Goal: Information Seeking & Learning: Check status

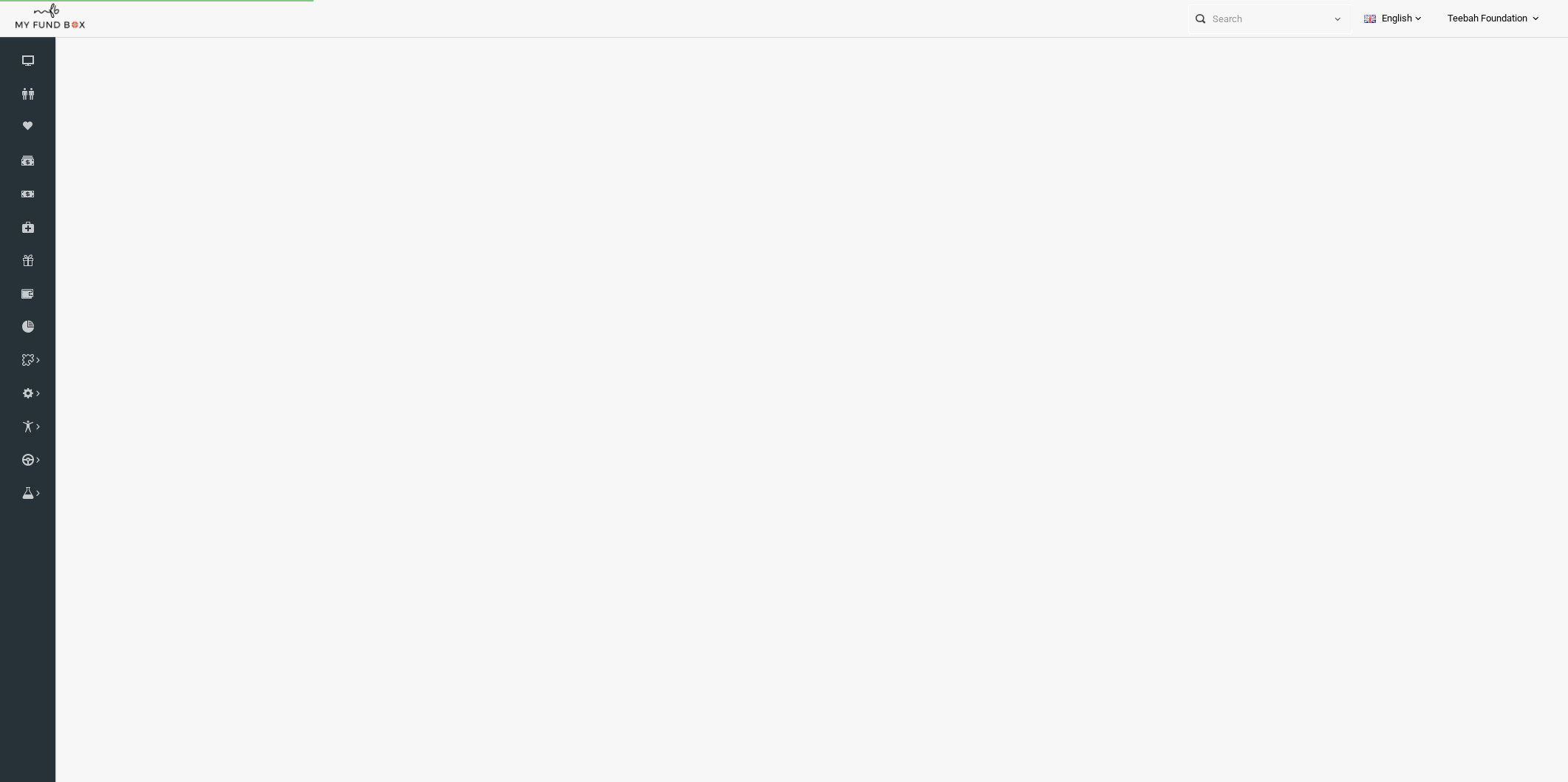
select select "100"
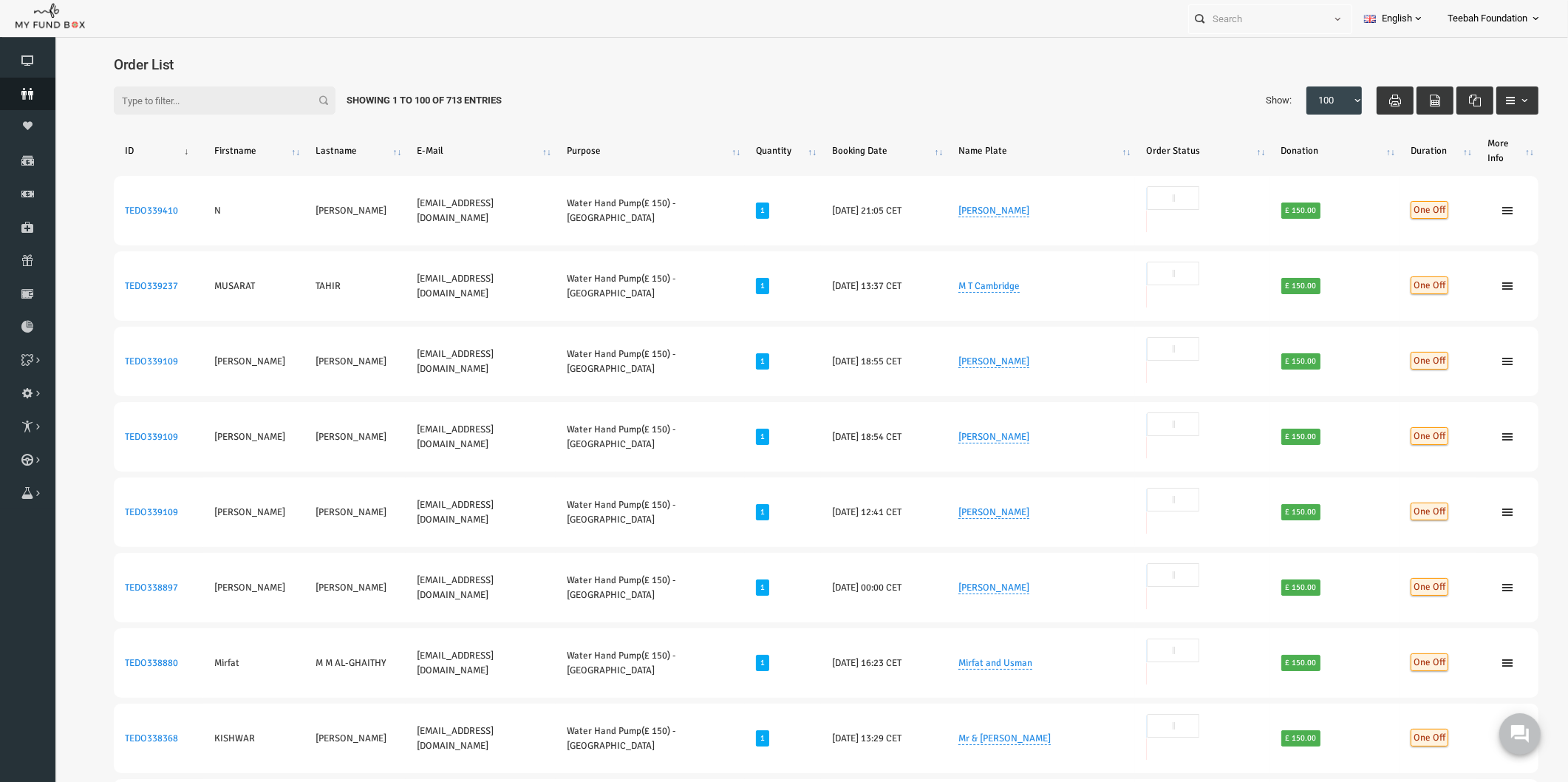
click at [23, 92] on icon at bounding box center [27, 94] width 55 height 12
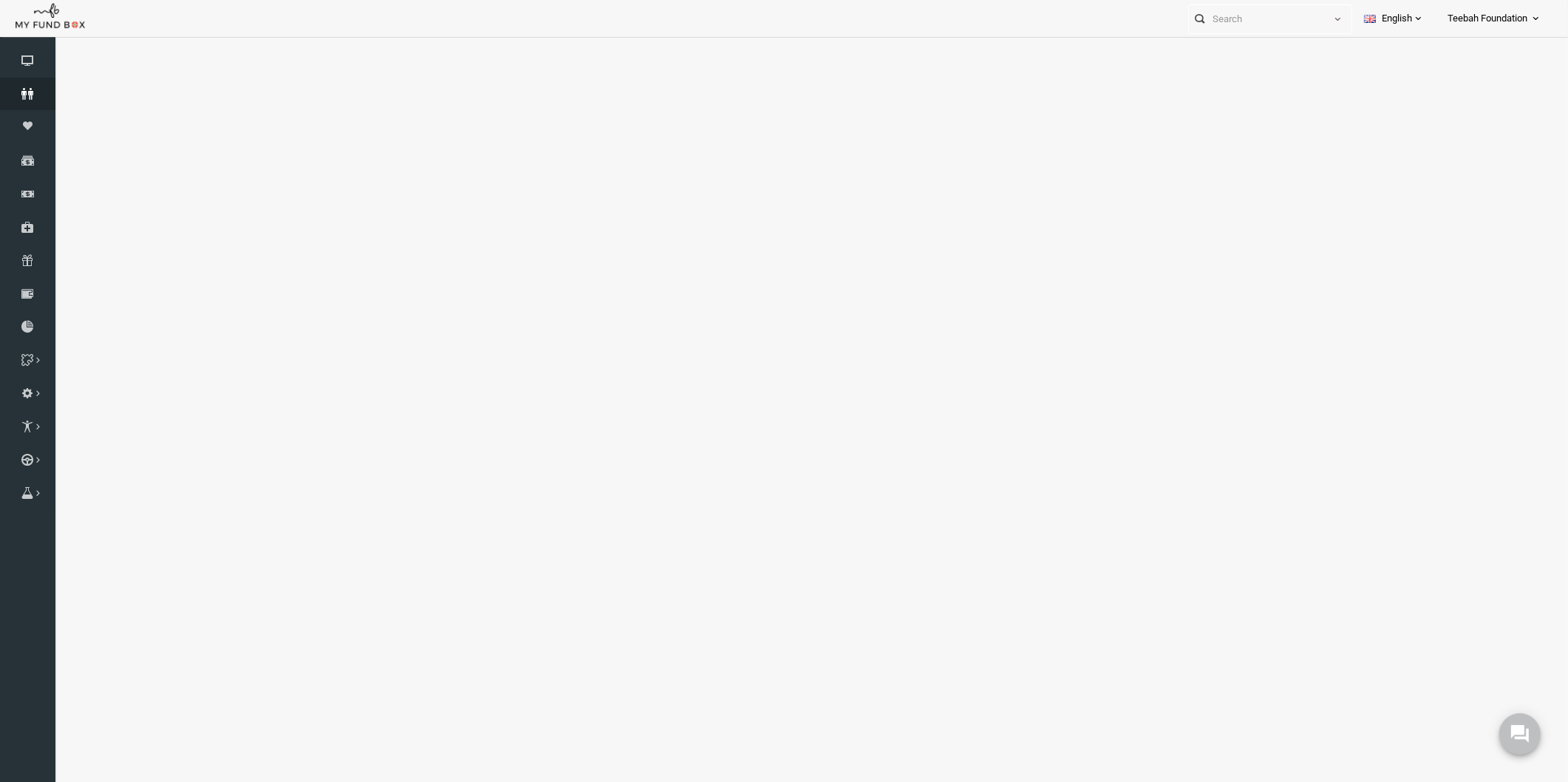
select select "100"
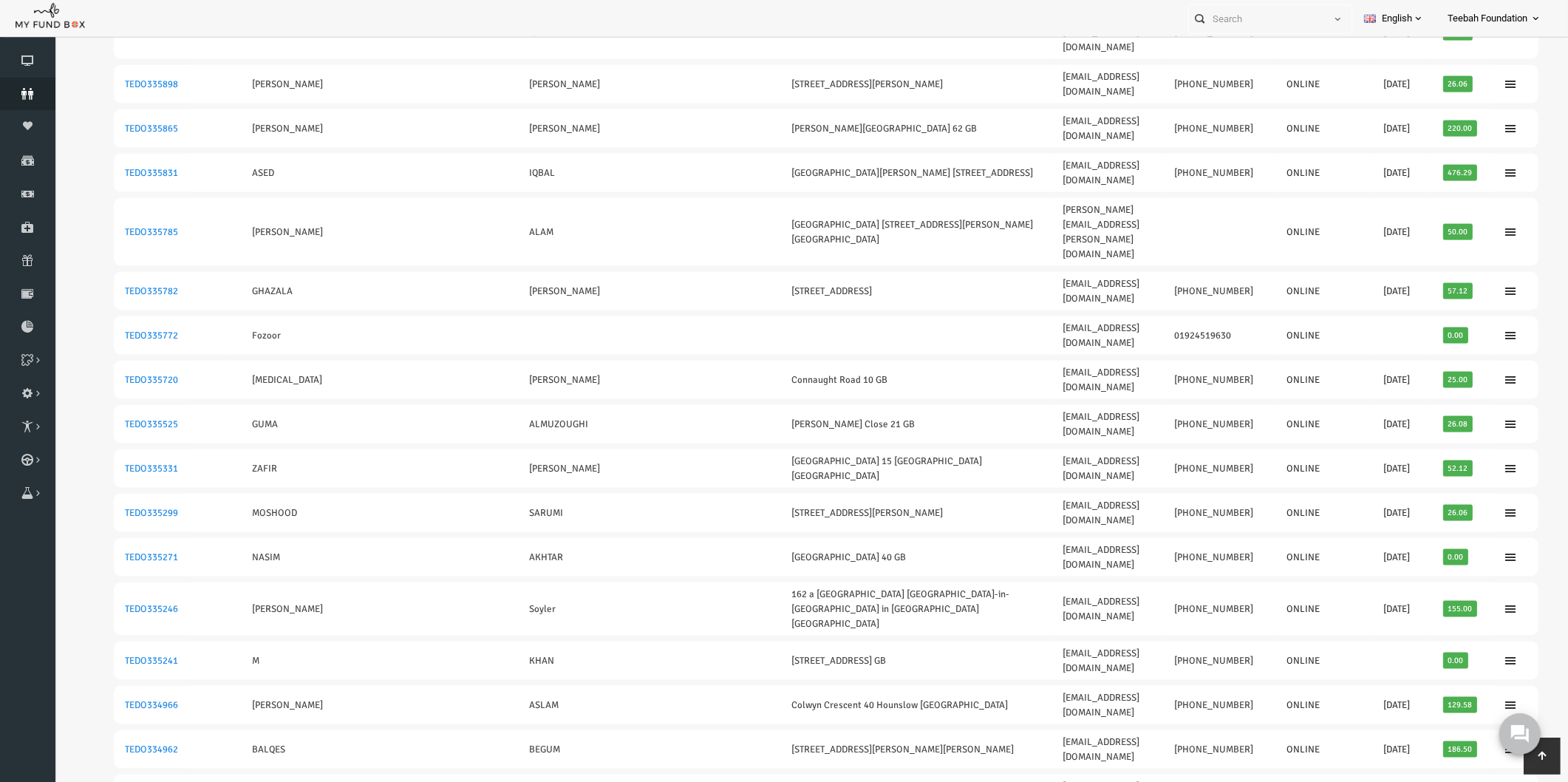
scroll to position [2660, 0]
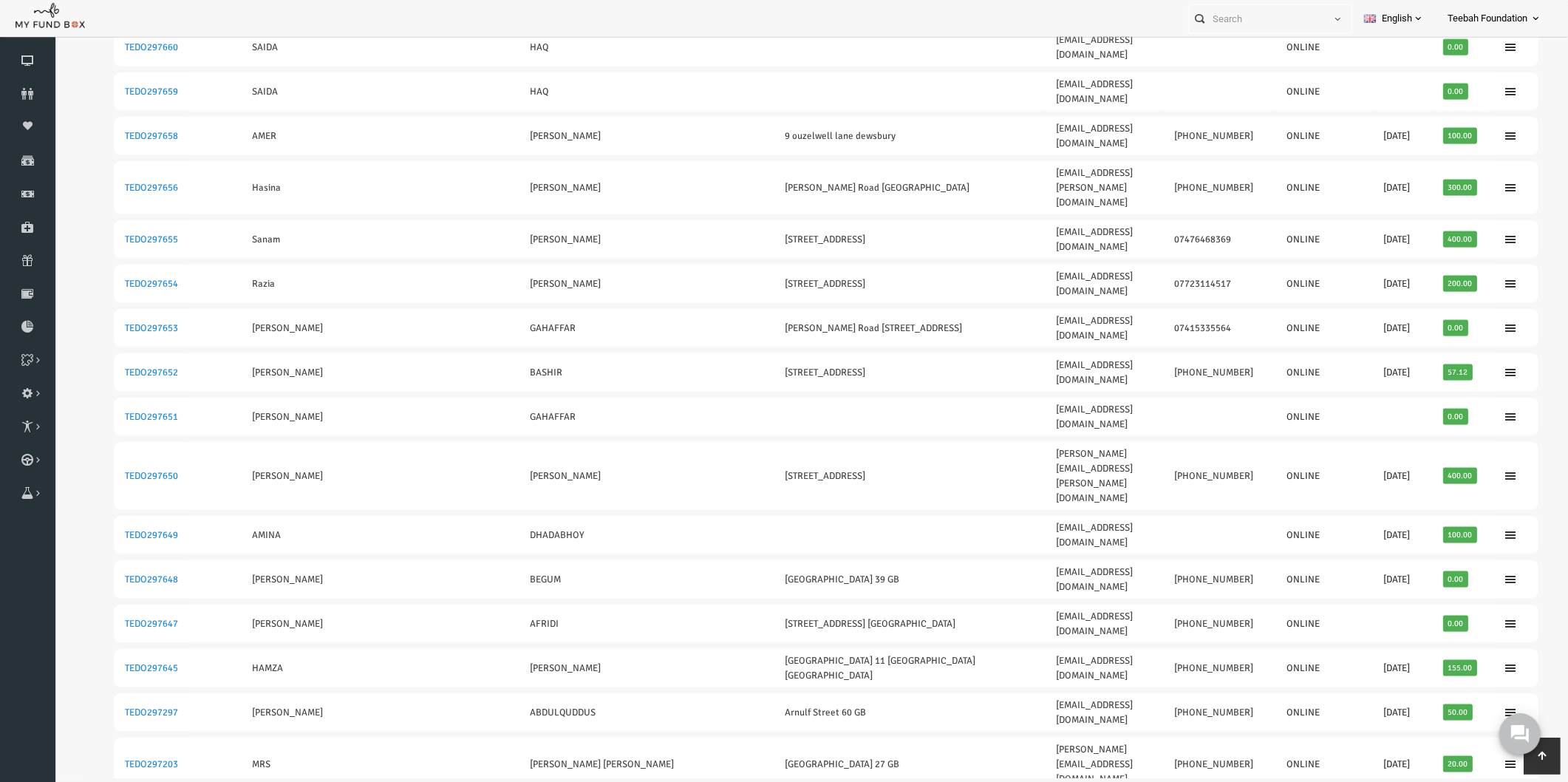
scroll to position [0, 0]
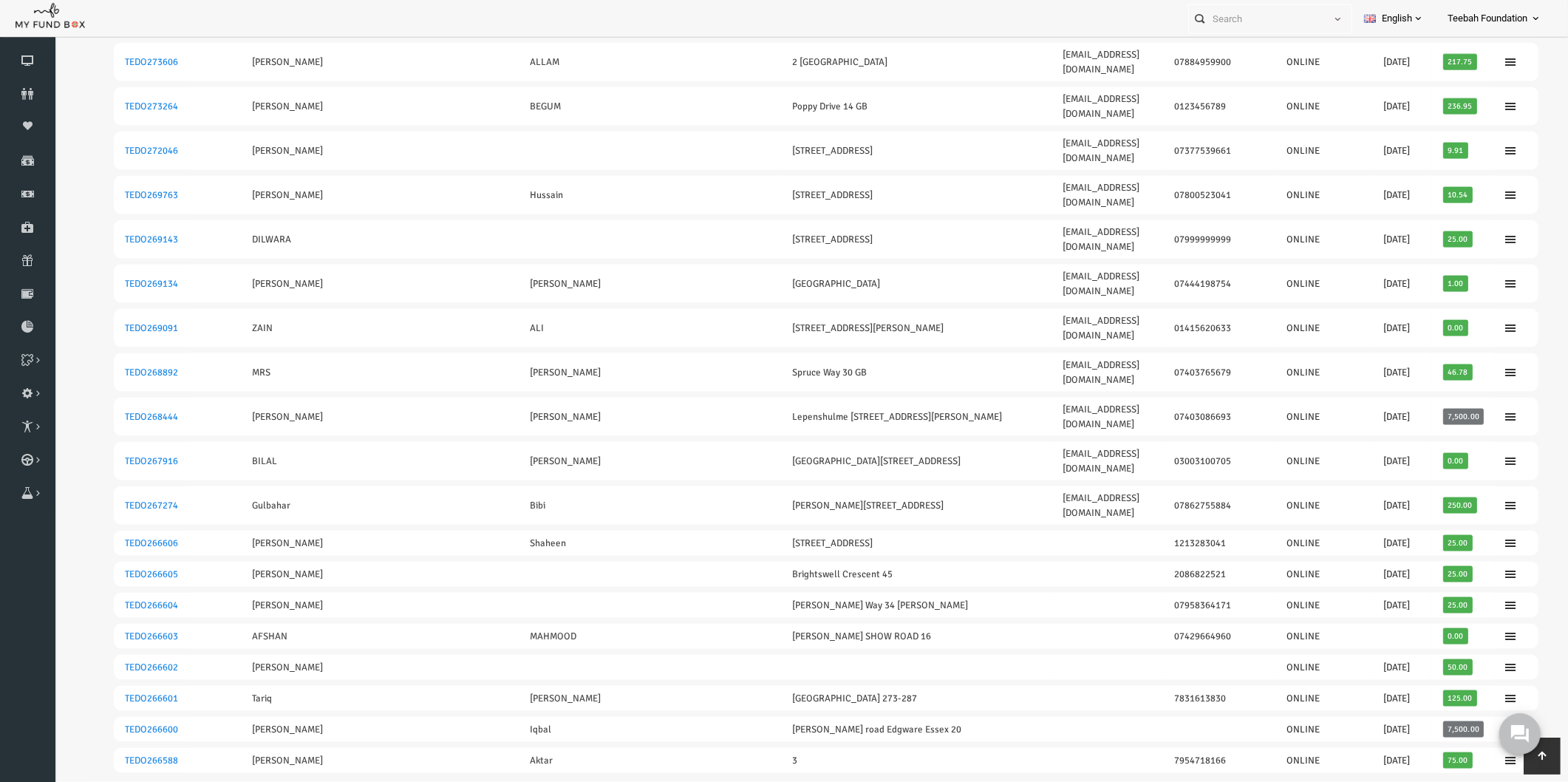
scroll to position [2581, 0]
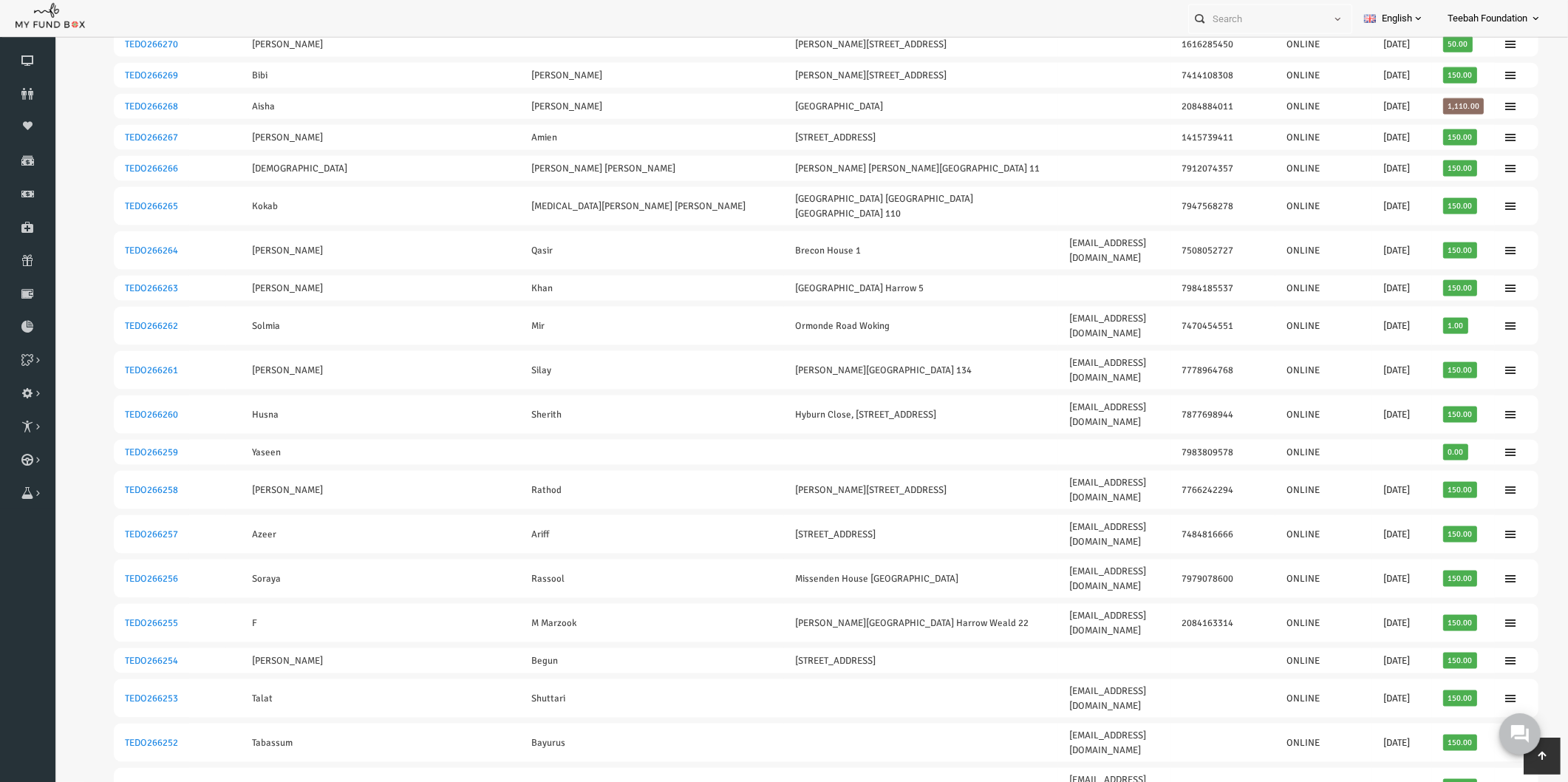
scroll to position [2607, 0]
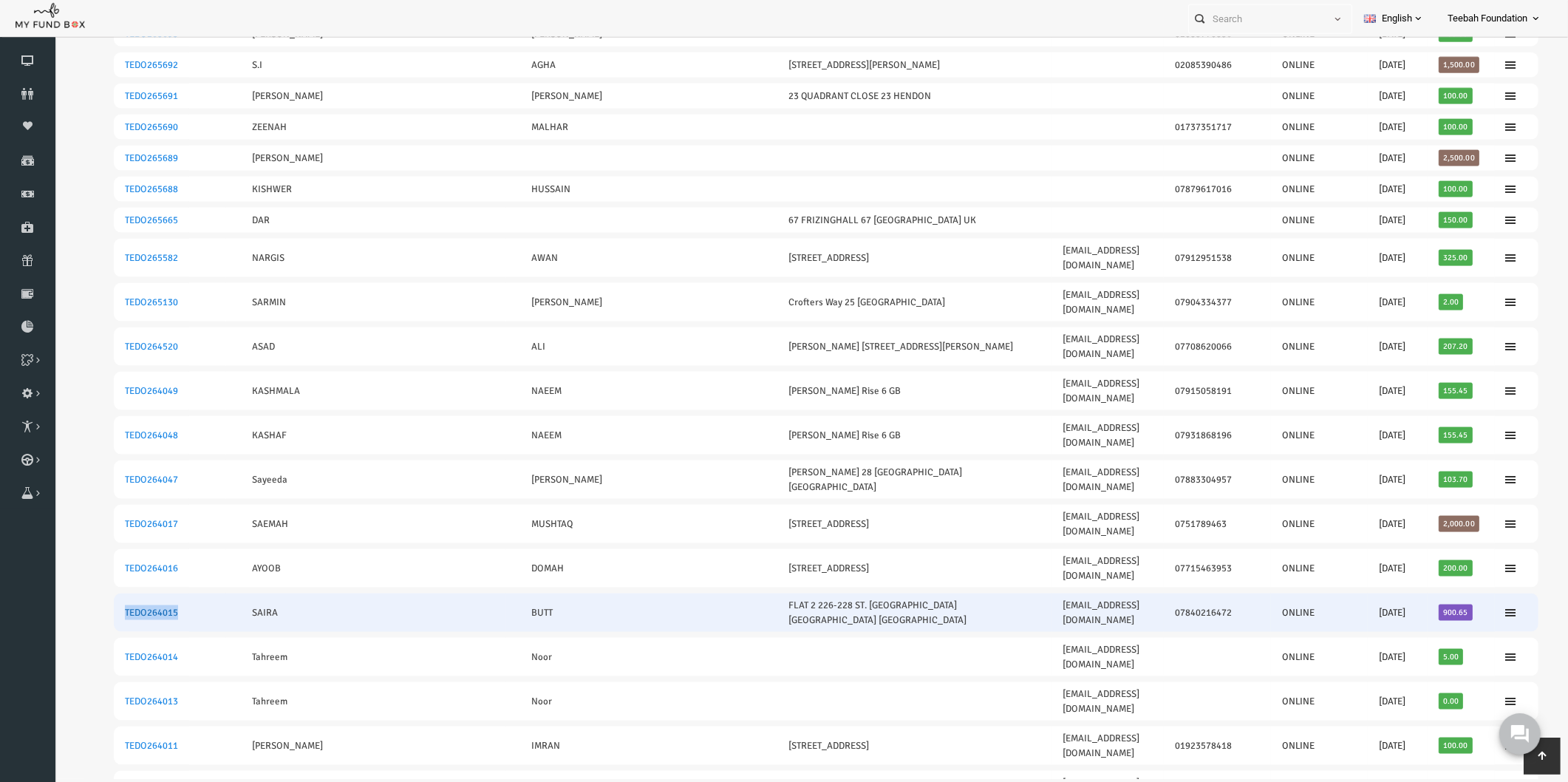
drag, startPoint x: 160, startPoint y: 518, endPoint x: 96, endPoint y: 521, distance: 64.1
click at [96, 594] on tr "TEDO264015 [PERSON_NAME] FLAT 2 226-228 ST. [GEOGRAPHIC_DATA] [GEOGRAPHIC_DATA]…" at bounding box center [795, 613] width 1424 height 38
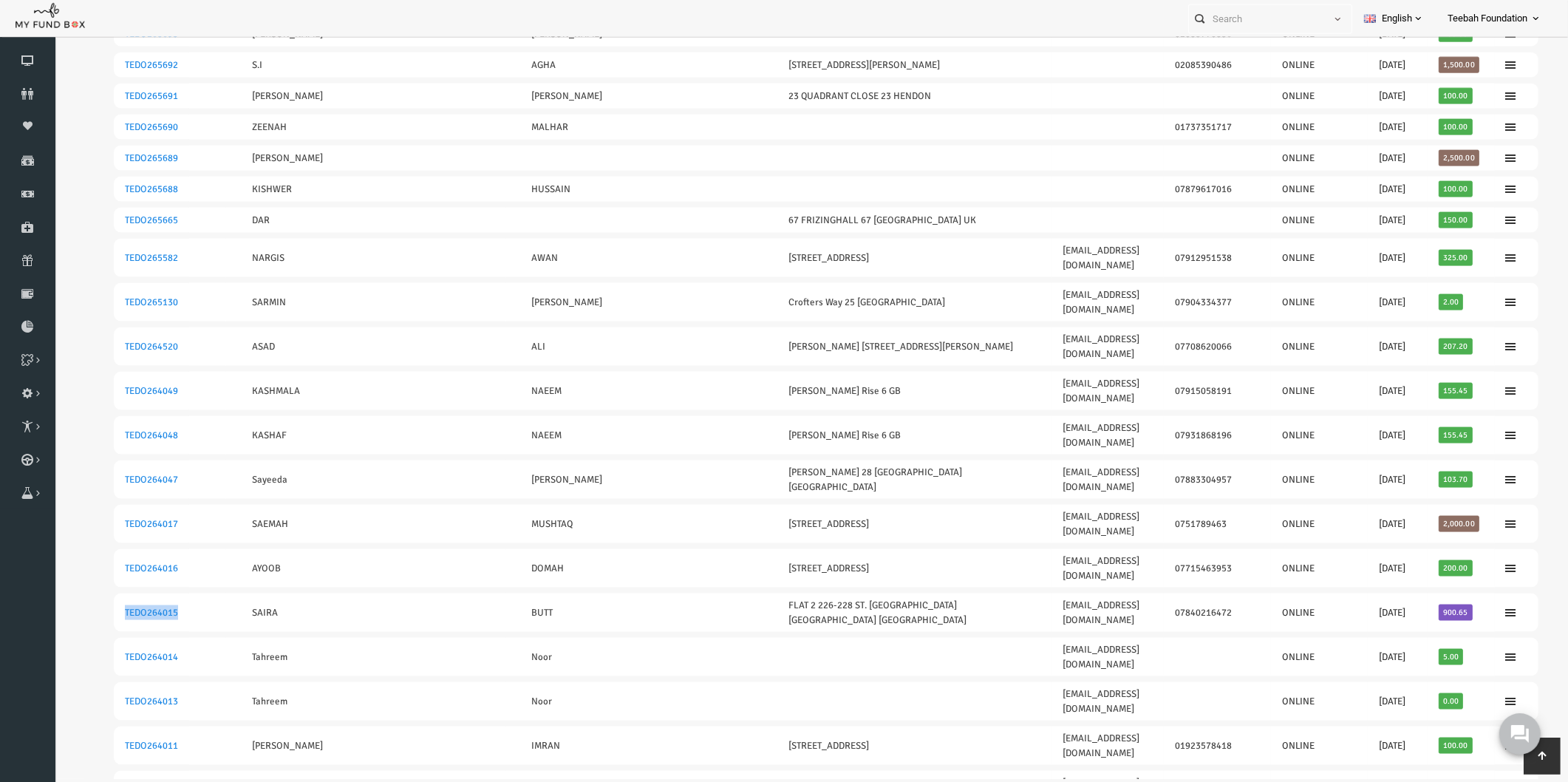
copy link "TEDO264015"
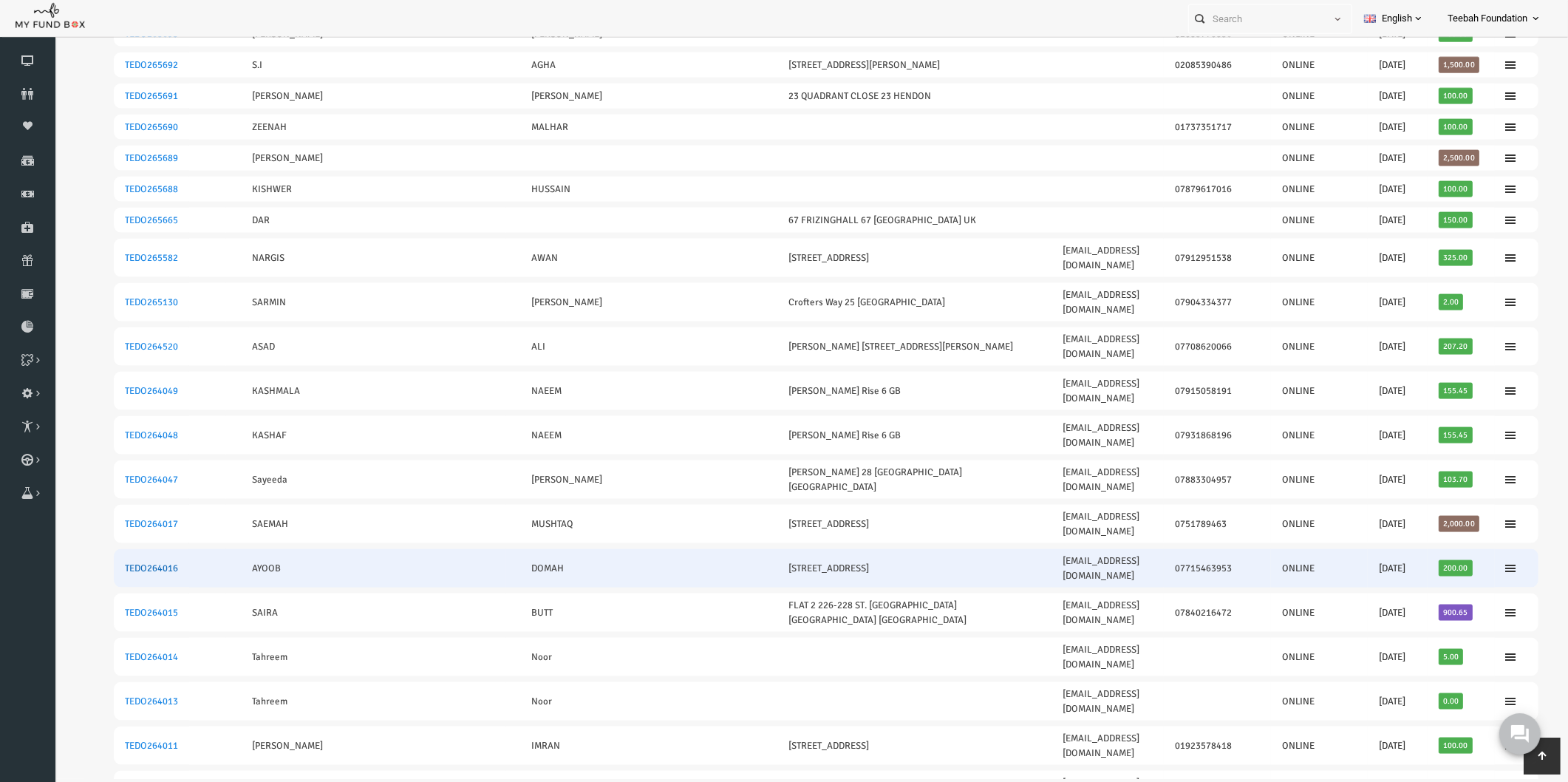
click at [108, 563] on link "TEDO264016" at bounding box center [121, 569] width 53 height 12
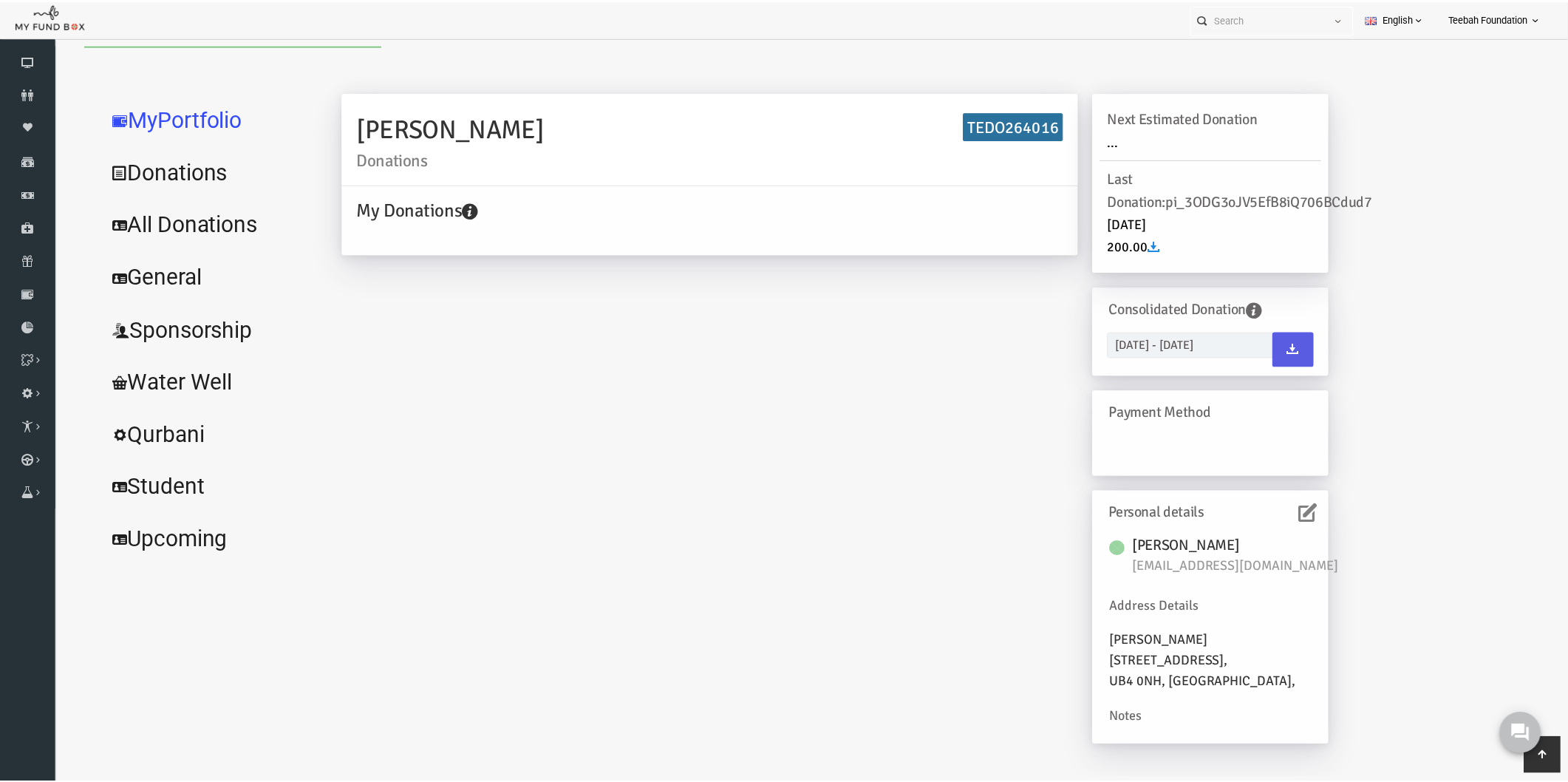
scroll to position [0, 0]
click at [197, 218] on link "All Donations" at bounding box center [179, 223] width 221 height 53
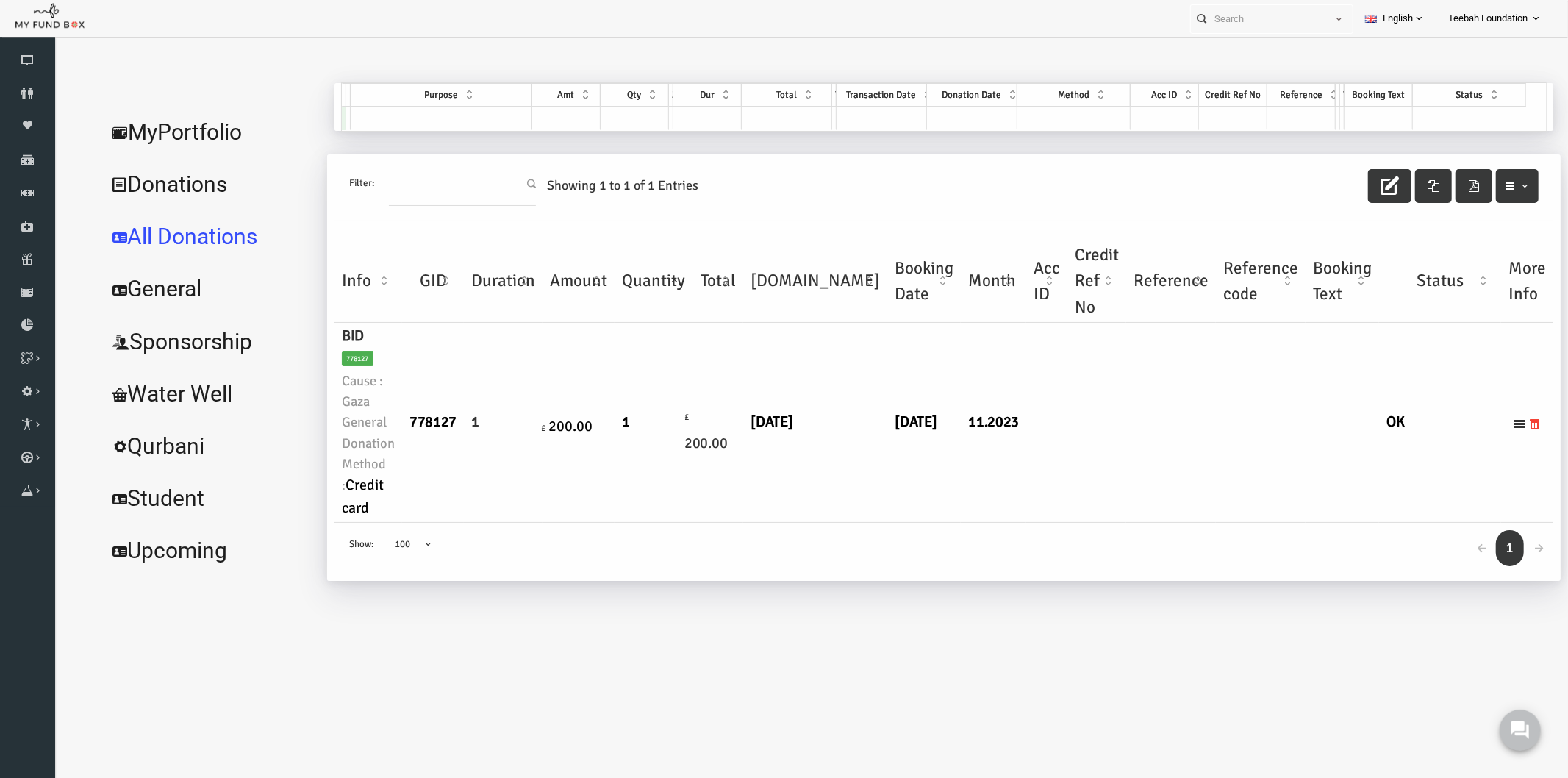
click at [177, 121] on link "MyPortfolio" at bounding box center [178, 131] width 220 height 53
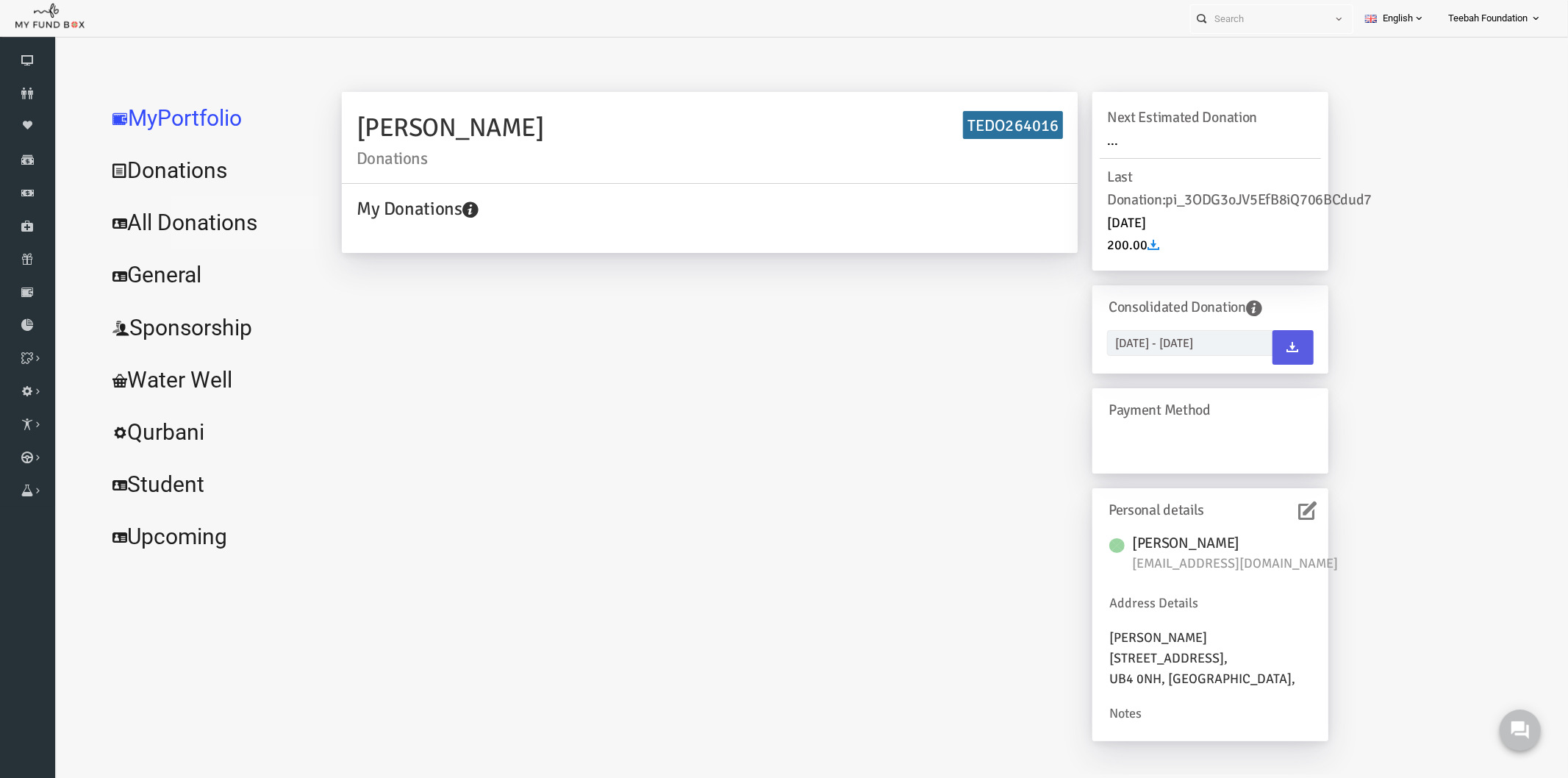
click at [178, 230] on link "All Donations" at bounding box center [178, 222] width 220 height 53
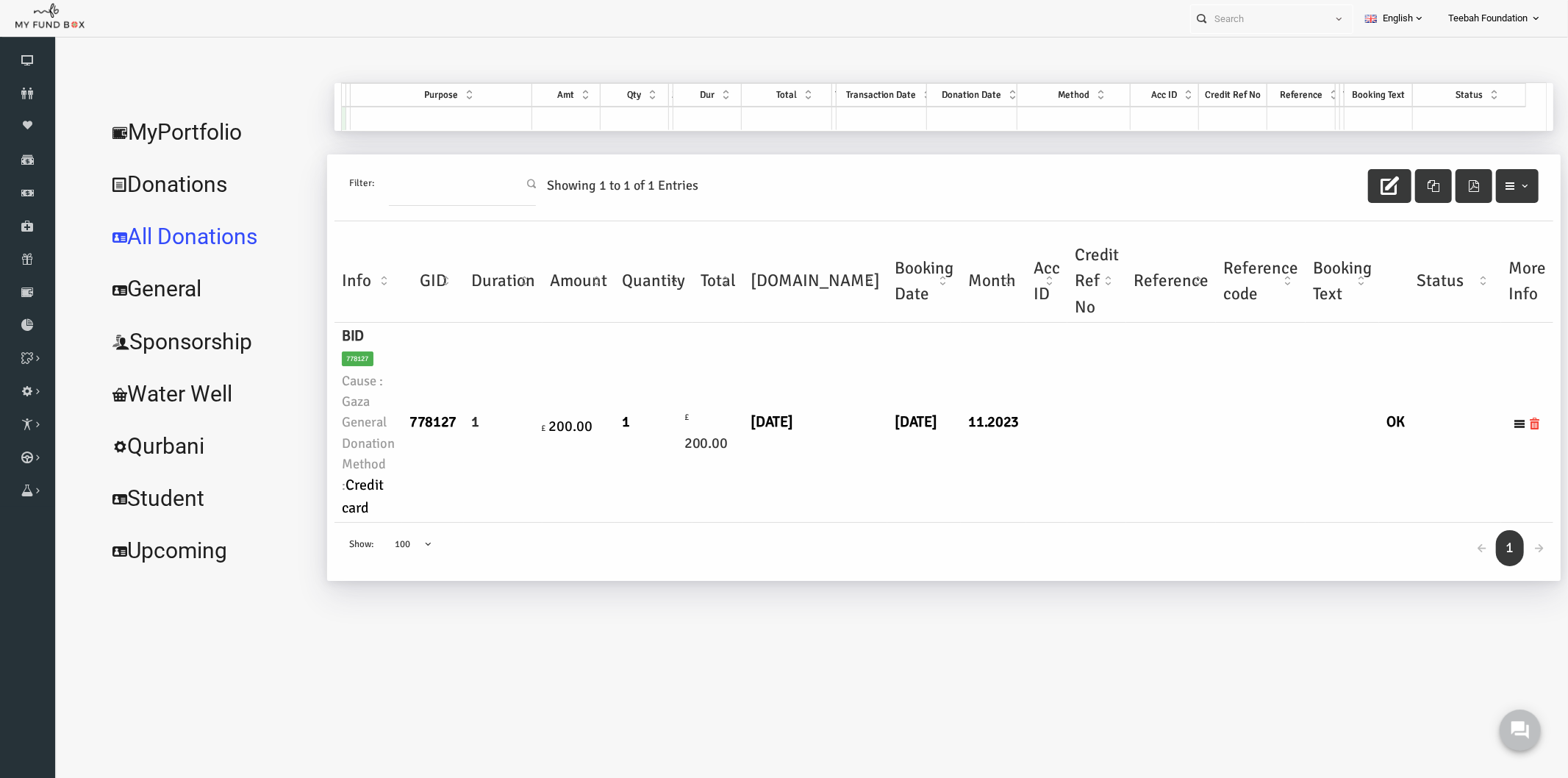
click at [750, 522] on div "← 1 → Show: 10 25 50 100 100" at bounding box center [913, 551] width 1218 height 58
click at [33, 89] on icon at bounding box center [27, 94] width 55 height 12
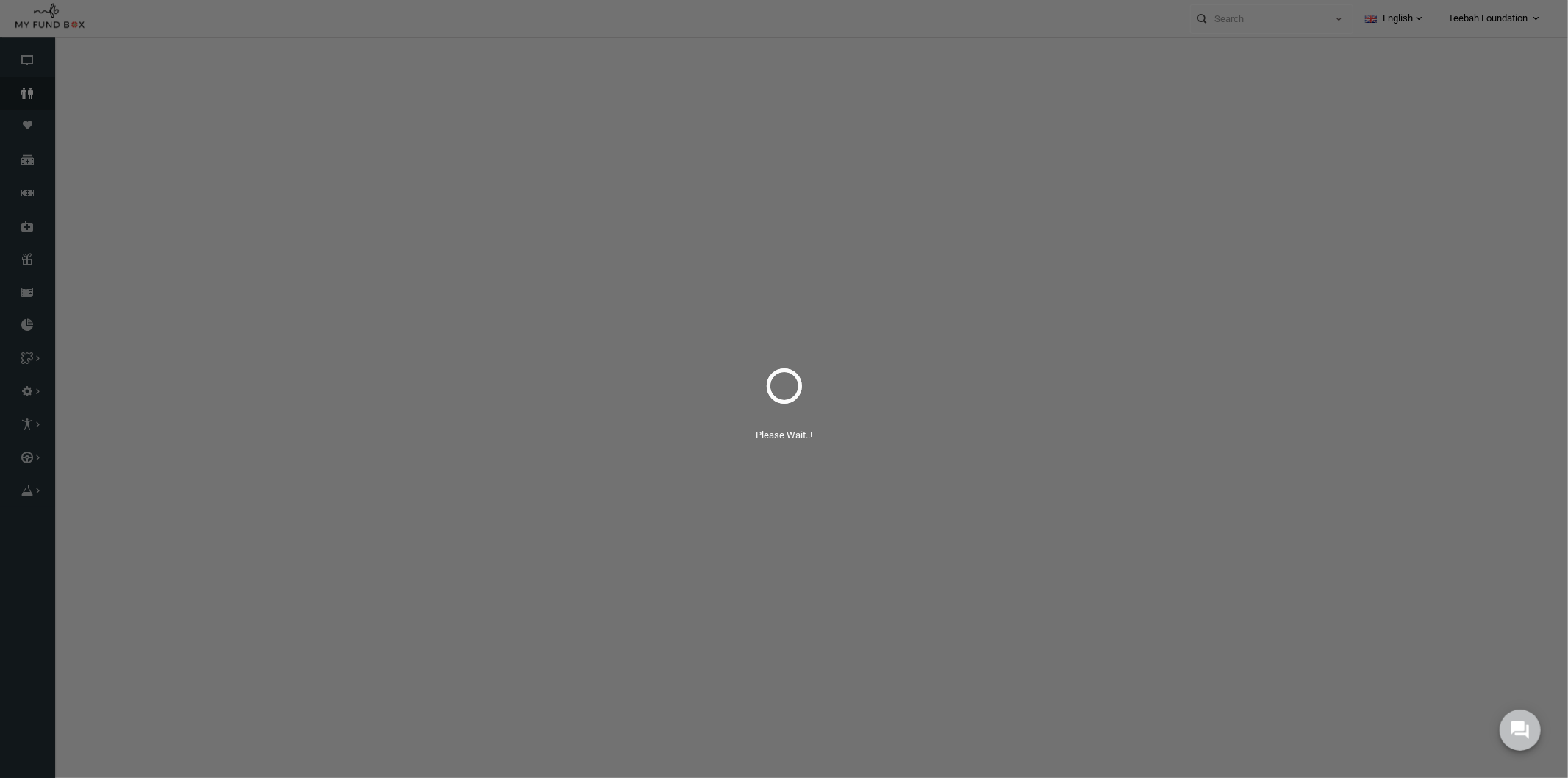
select select "100"
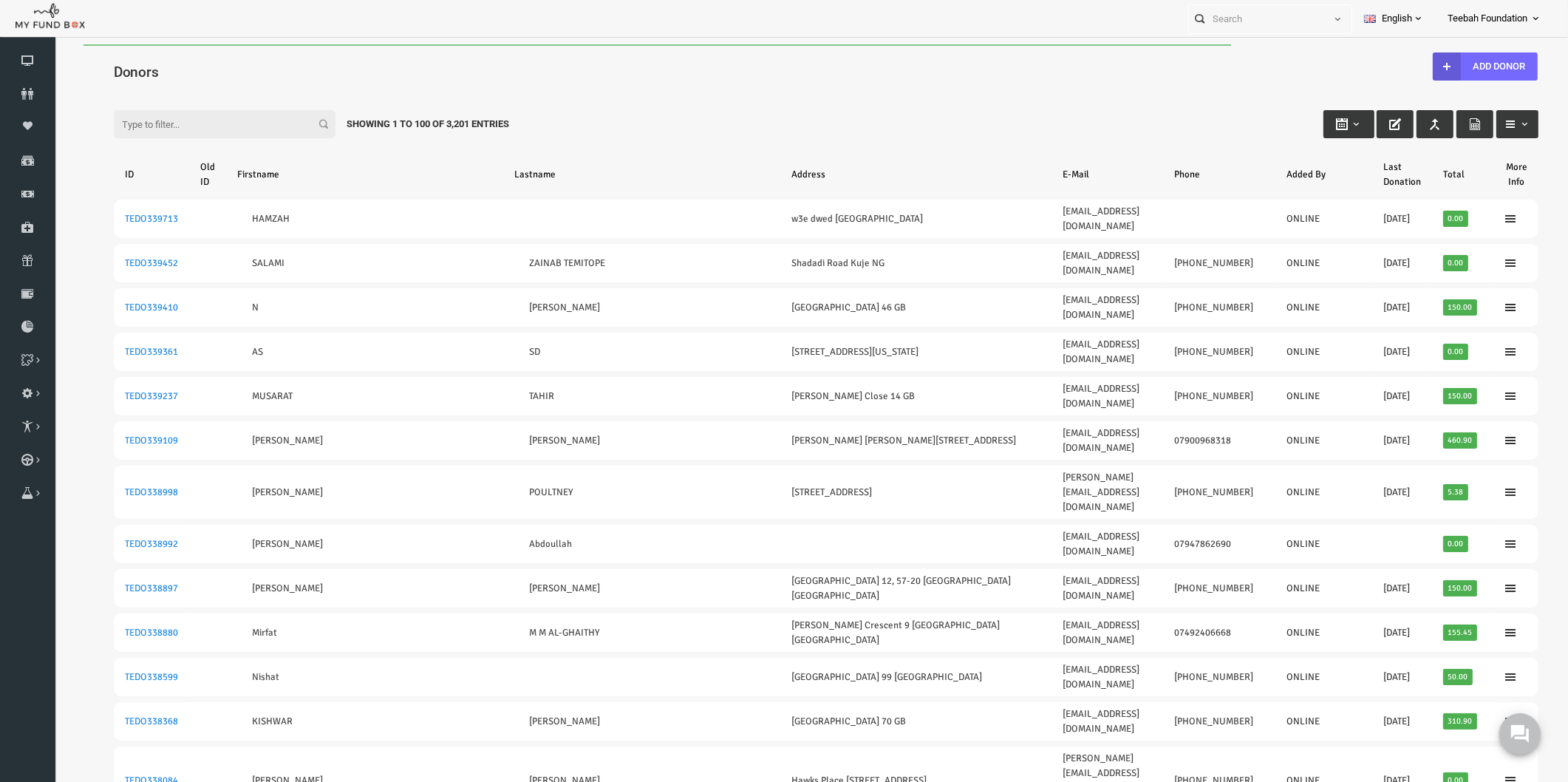
click at [171, 127] on input "Filter:" at bounding box center [193, 124] width 221 height 28
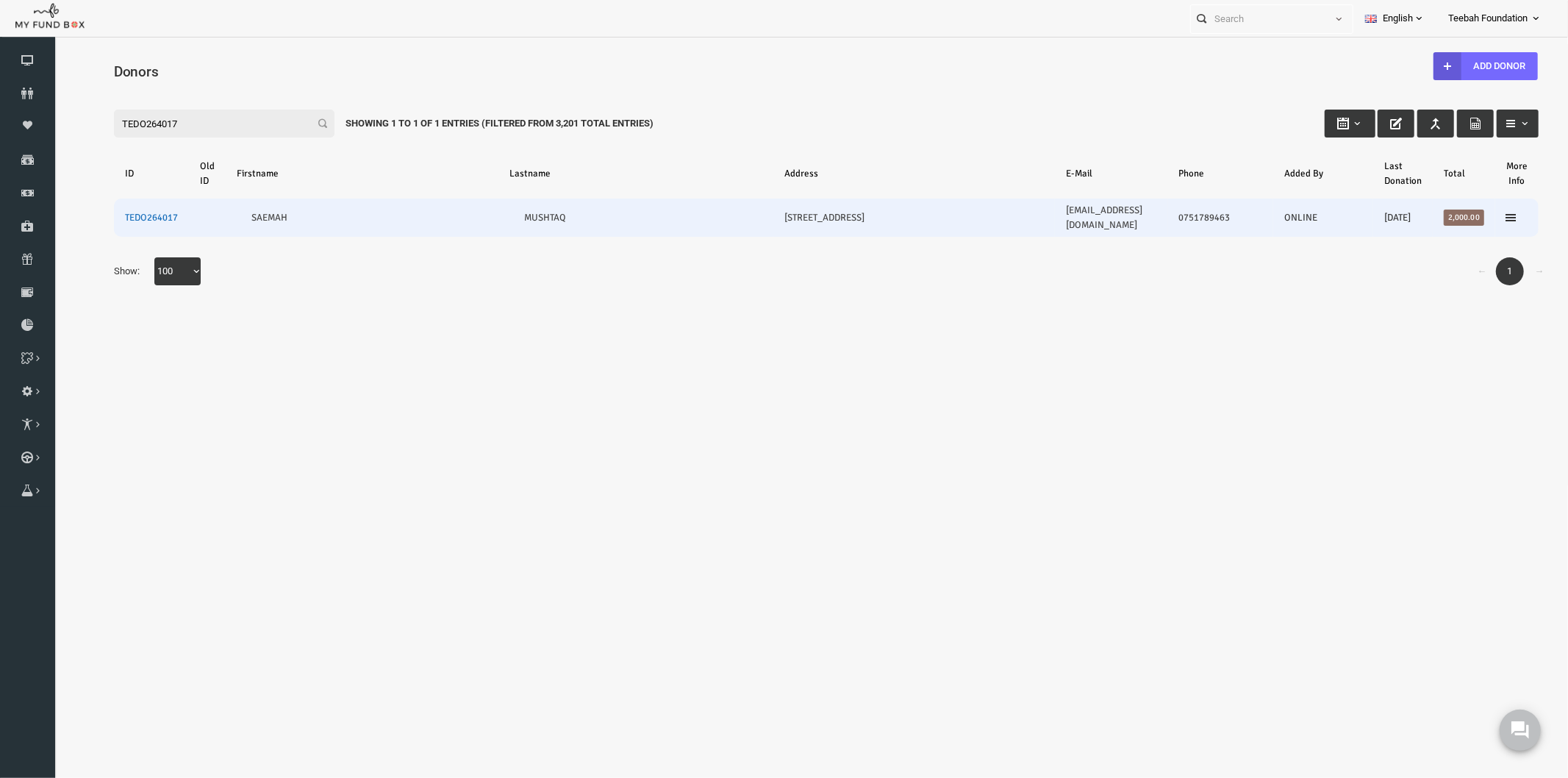
type input "TEDO264017"
click at [135, 211] on link "TEDO264017" at bounding box center [120, 217] width 53 height 12
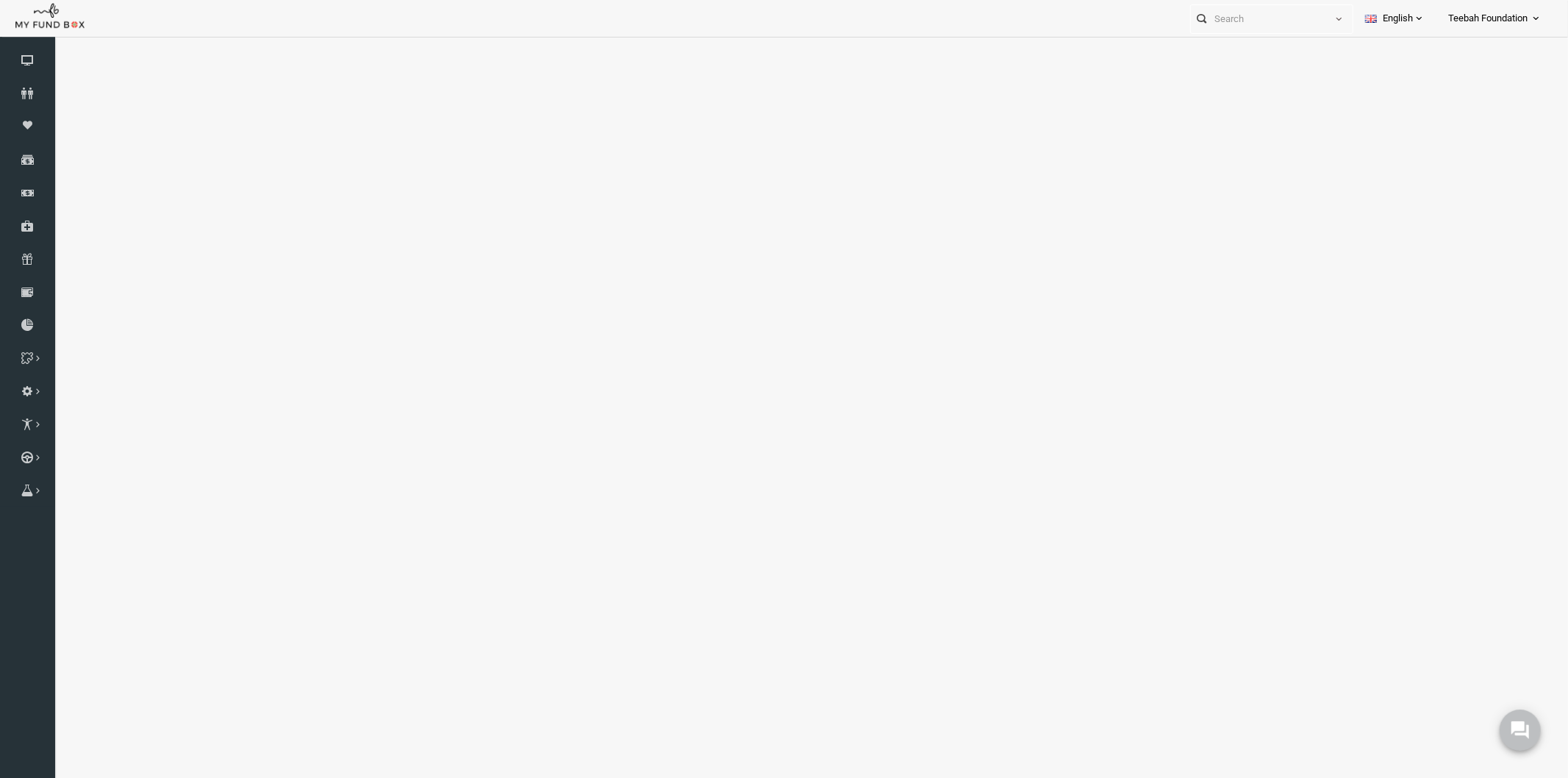
select select "100"
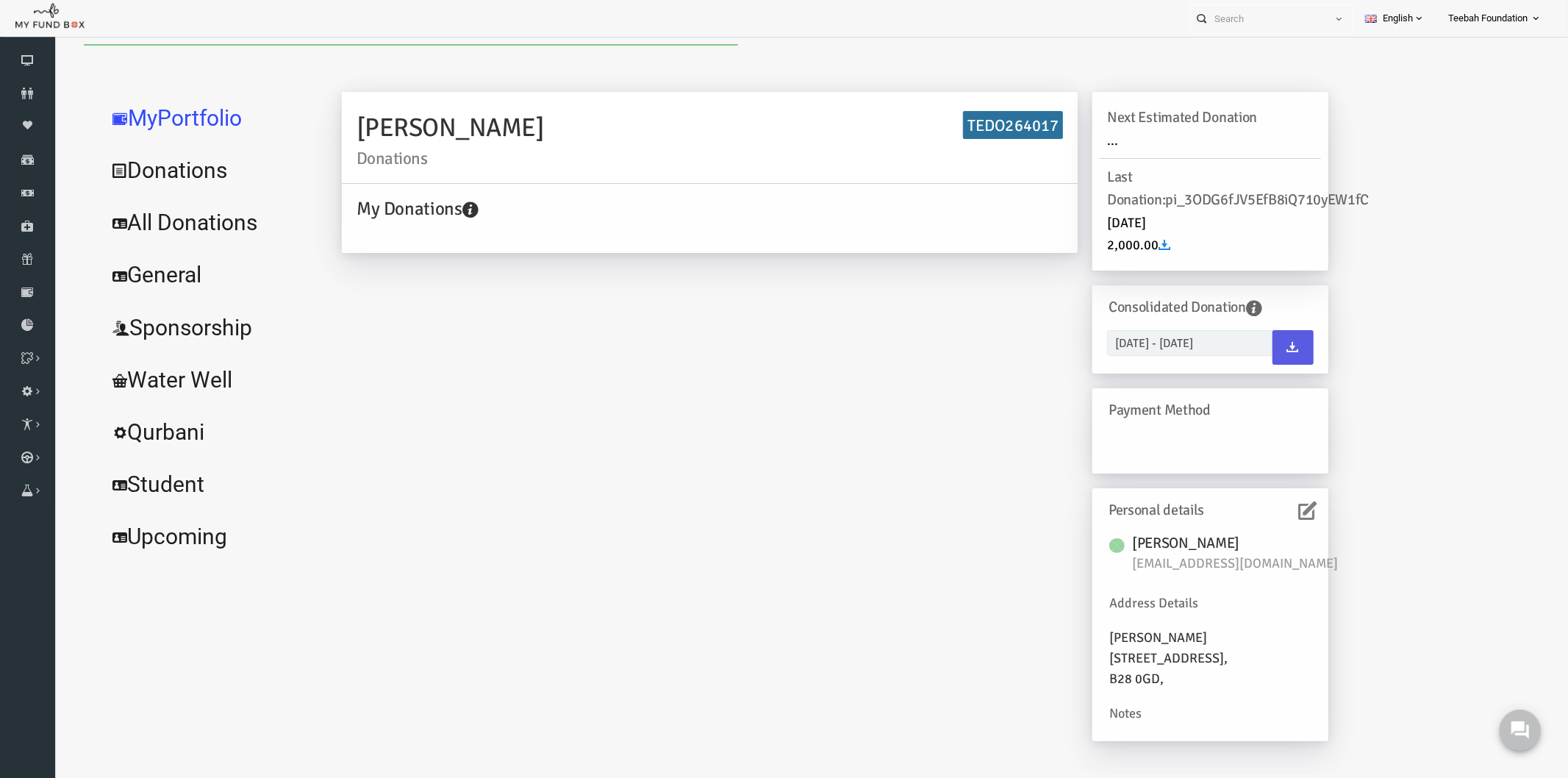
click at [149, 212] on link "All Donations" at bounding box center [178, 222] width 220 height 53
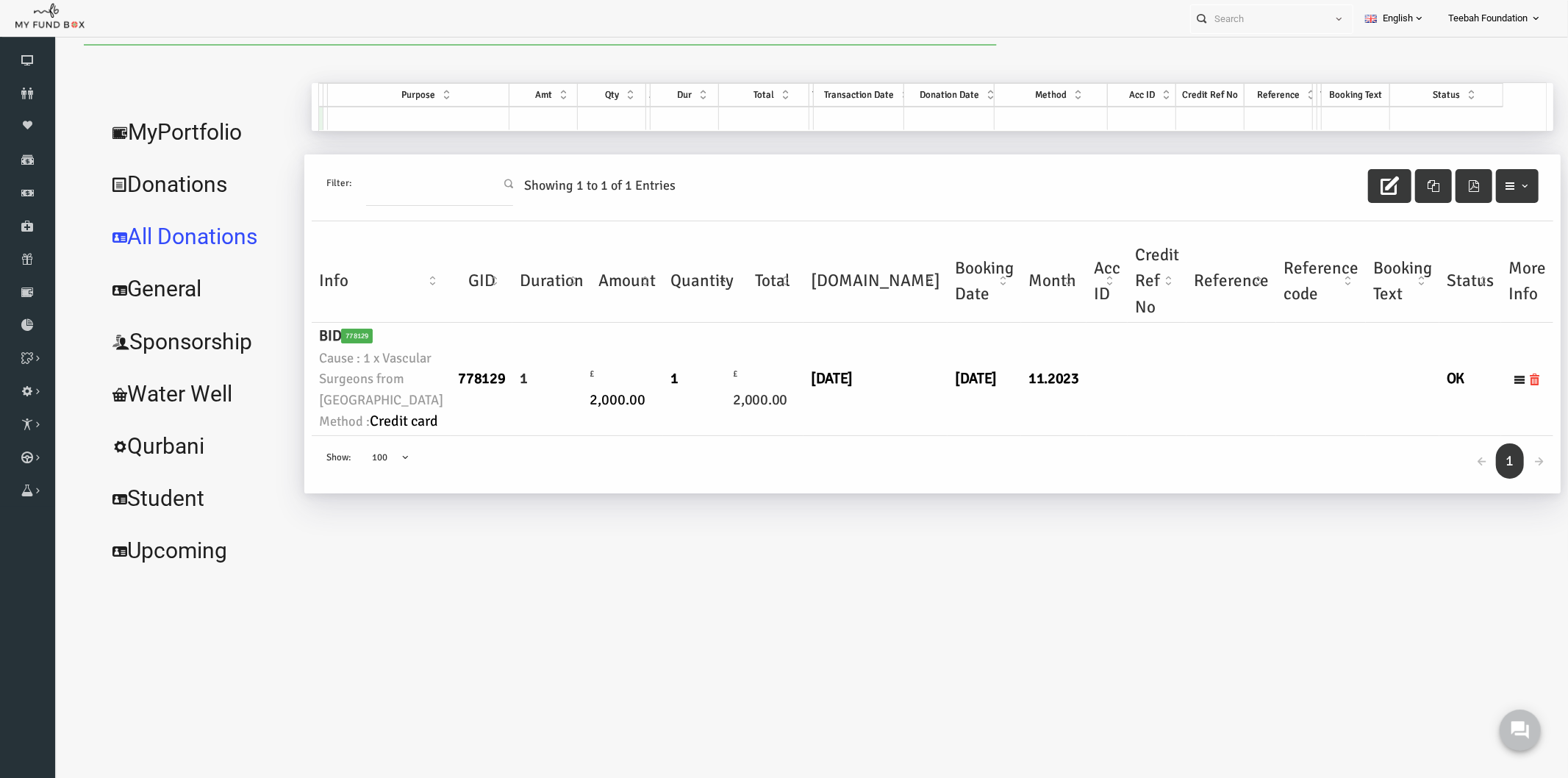
drag, startPoint x: 659, startPoint y: 471, endPoint x: 600, endPoint y: 460, distance: 60.0
click at [660, 434] on td "1" at bounding box center [671, 378] width 78 height 112
click at [191, 133] on link "MyPortfolio" at bounding box center [167, 131] width 198 height 53
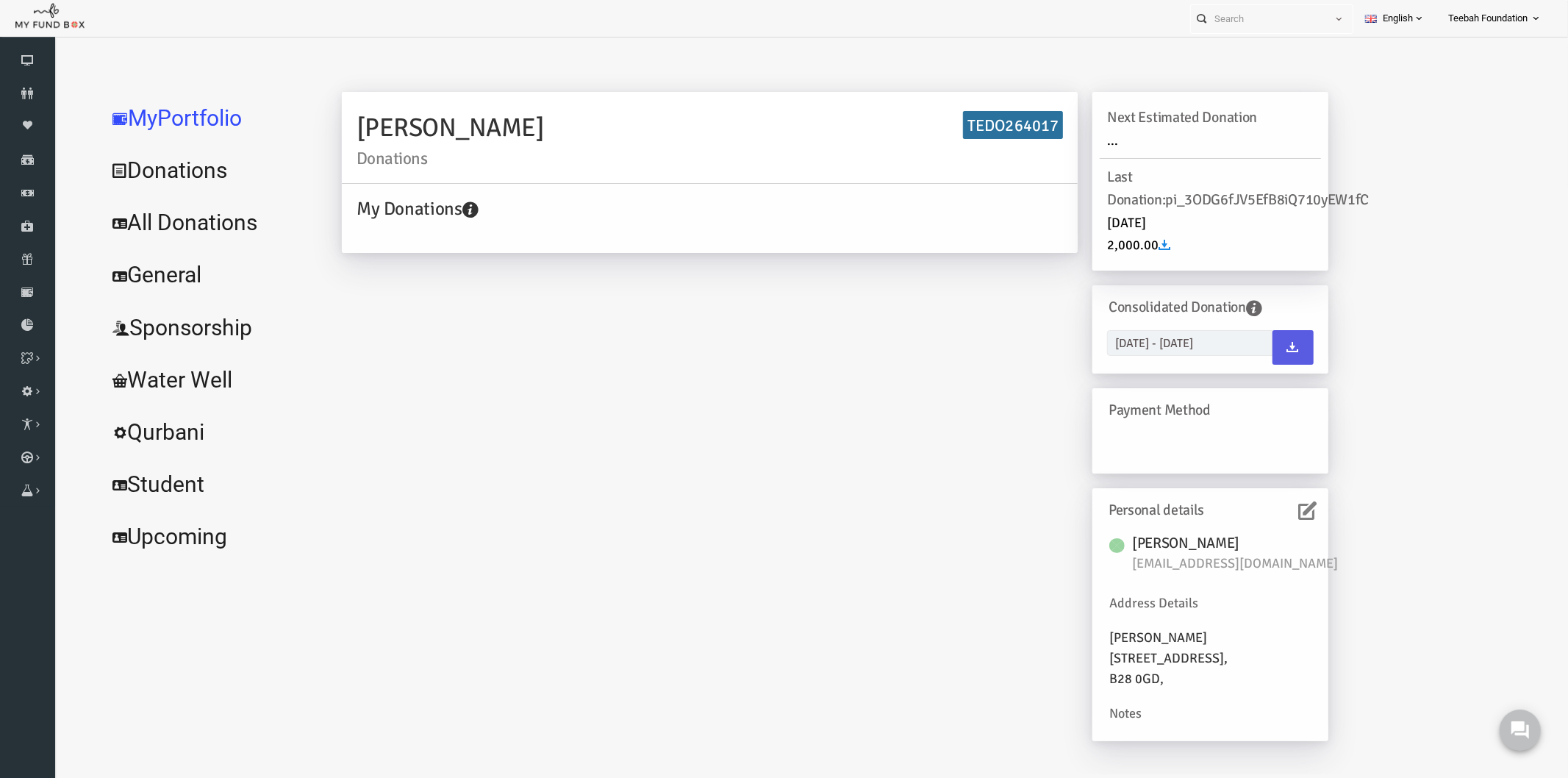
click at [1269, 513] on icon at bounding box center [1277, 509] width 18 height 18
